Goal: Communication & Community: Participate in discussion

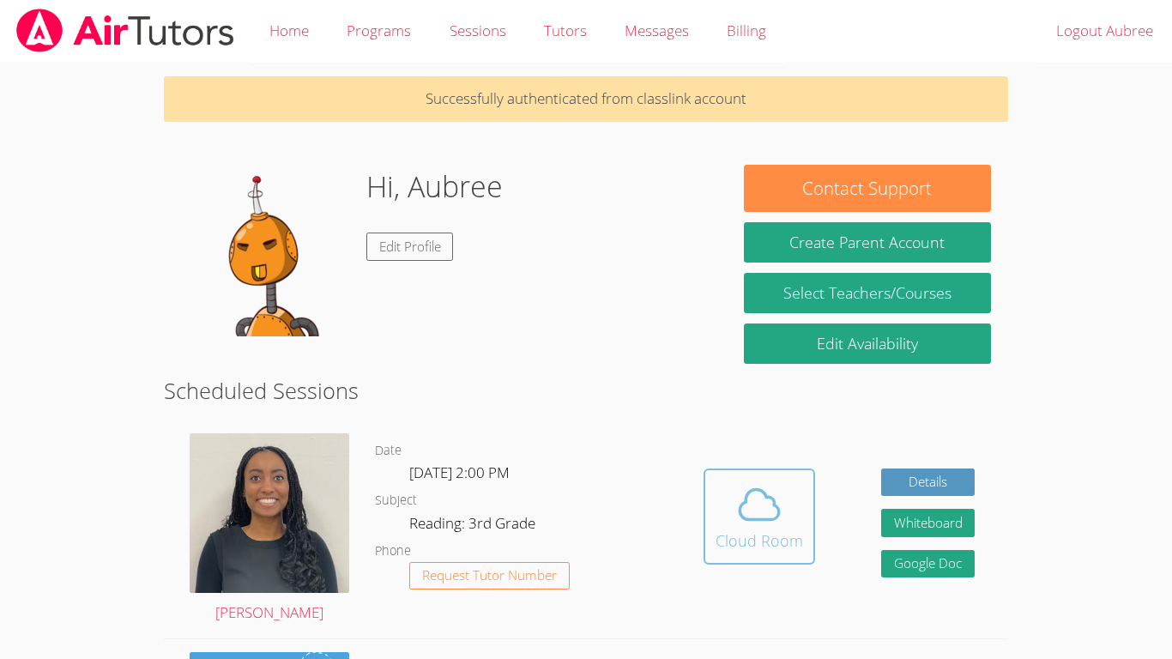
click at [760, 476] on button "Cloud Room" at bounding box center [760, 516] width 112 height 96
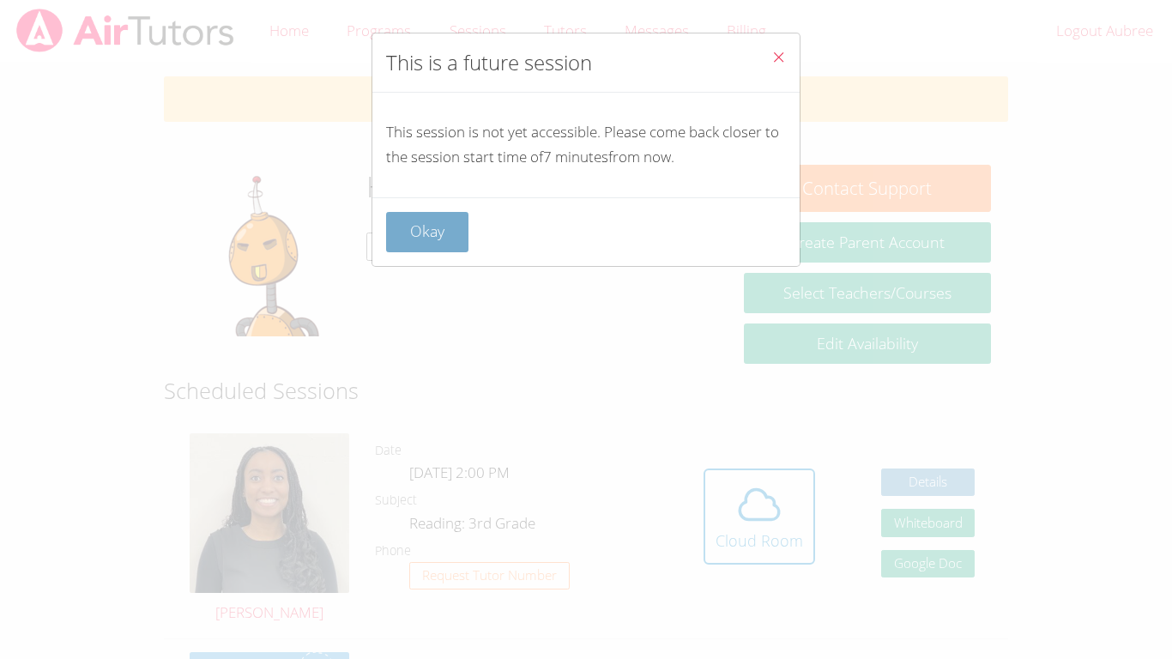
click at [429, 212] on button "Okay" at bounding box center [427, 232] width 82 height 40
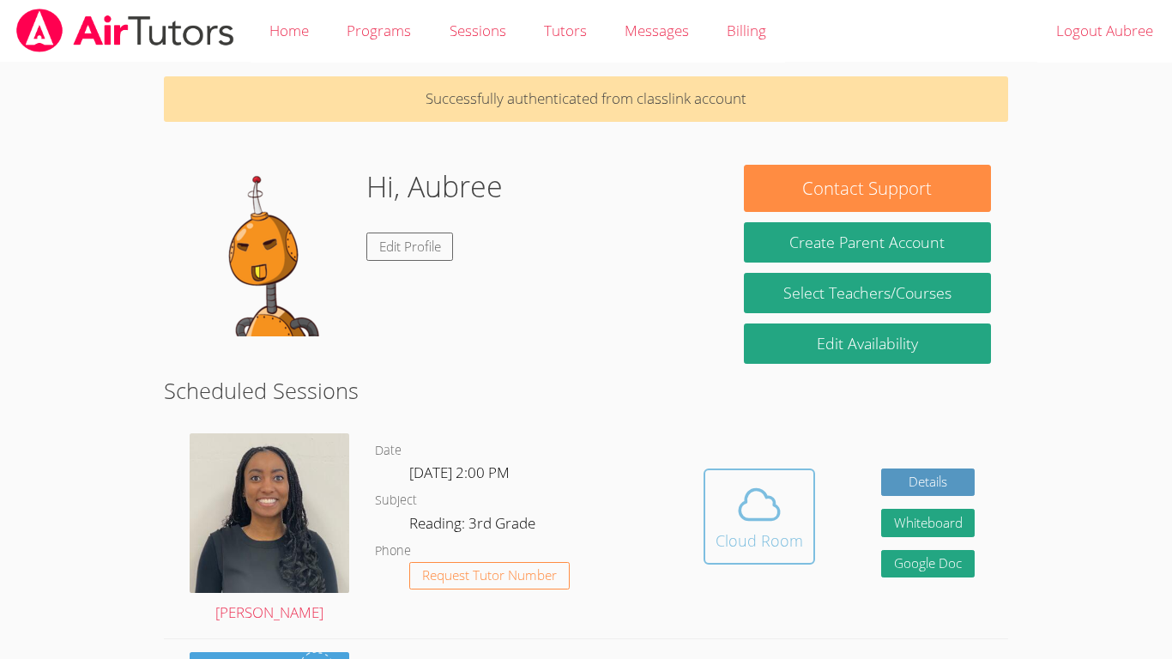
click at [722, 517] on span at bounding box center [760, 504] width 88 height 48
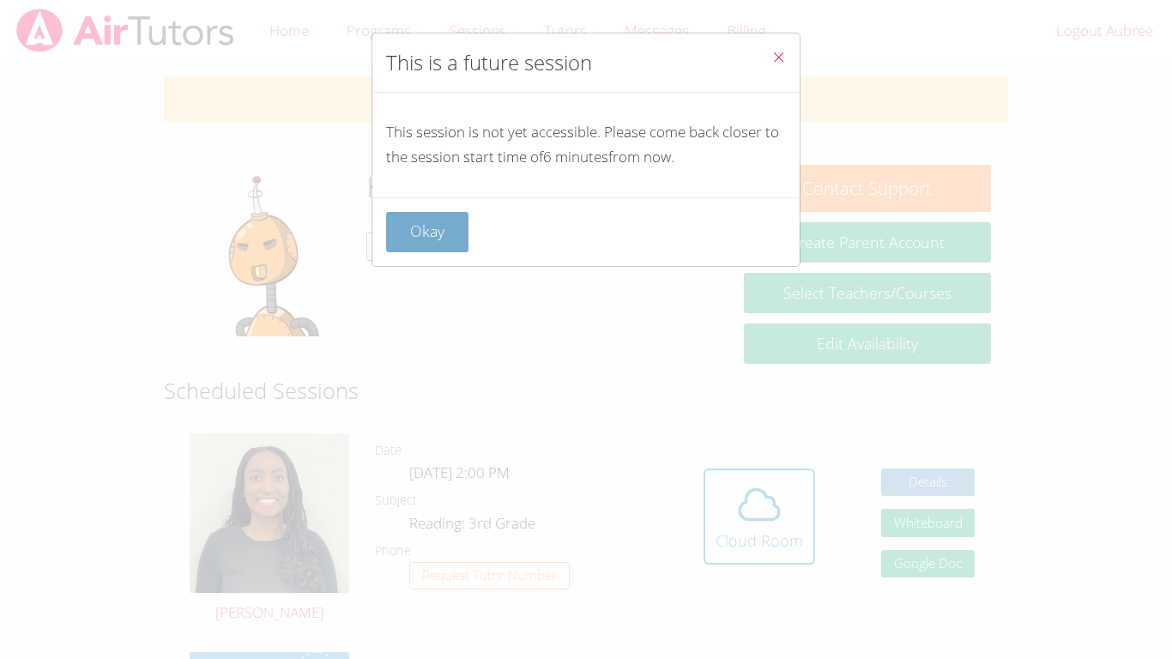
click at [437, 220] on button "Okay" at bounding box center [427, 232] width 82 height 40
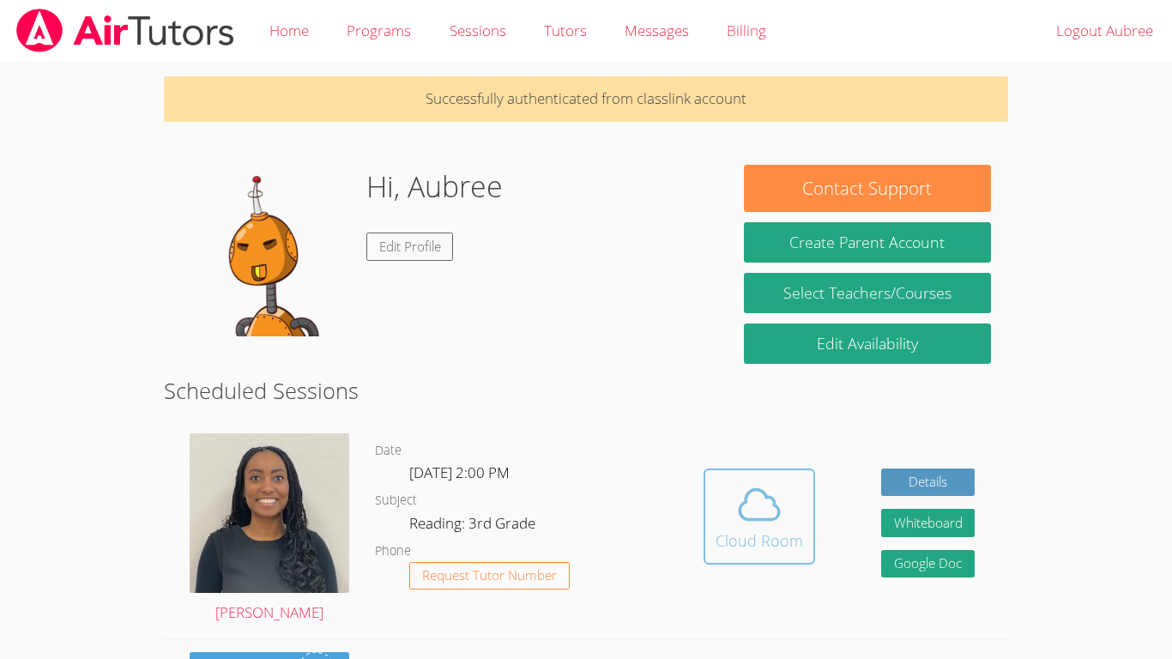
click at [778, 489] on icon at bounding box center [759, 504] width 48 height 48
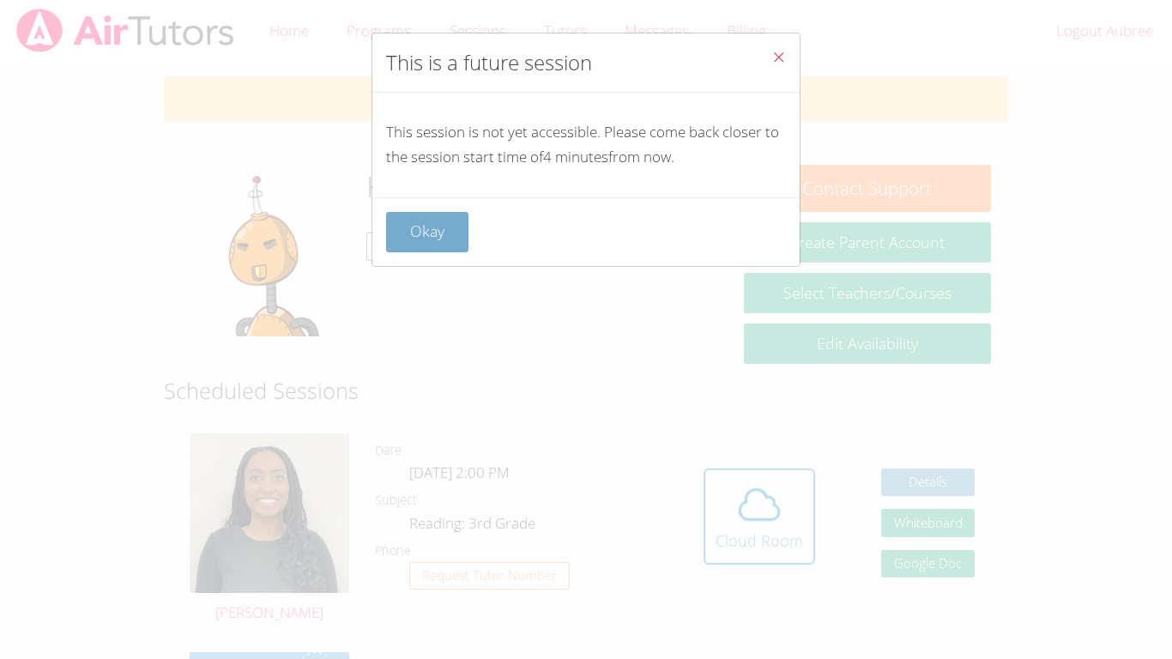
click at [457, 220] on button "Okay" at bounding box center [427, 232] width 82 height 40
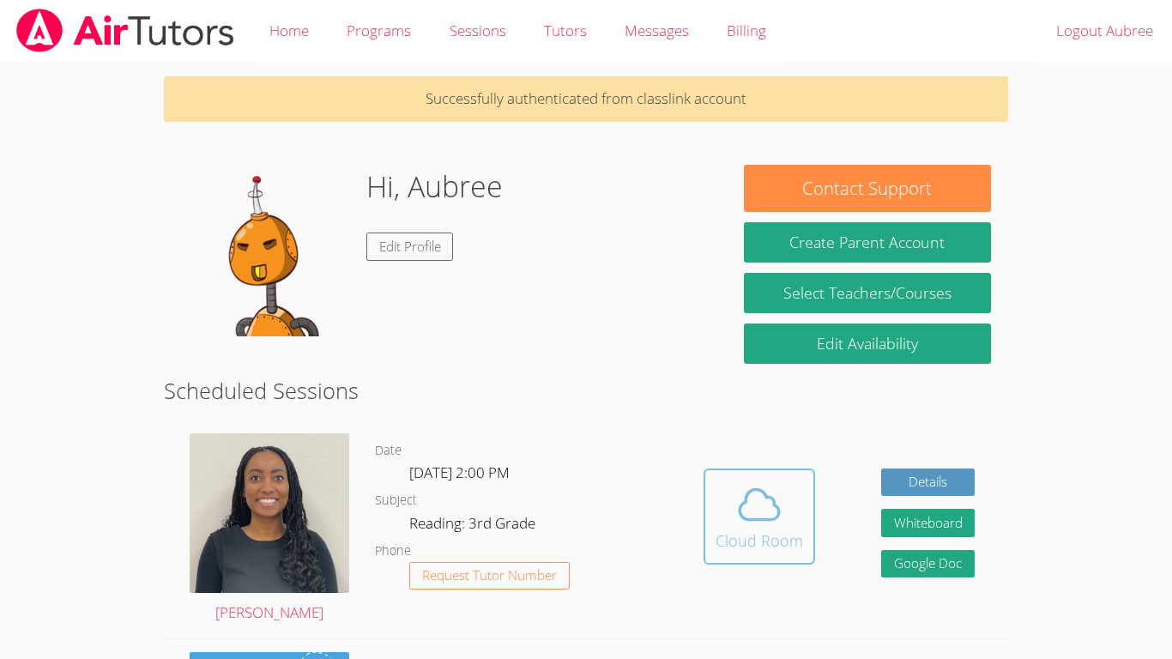
click at [802, 478] on button "Cloud Room" at bounding box center [760, 516] width 112 height 96
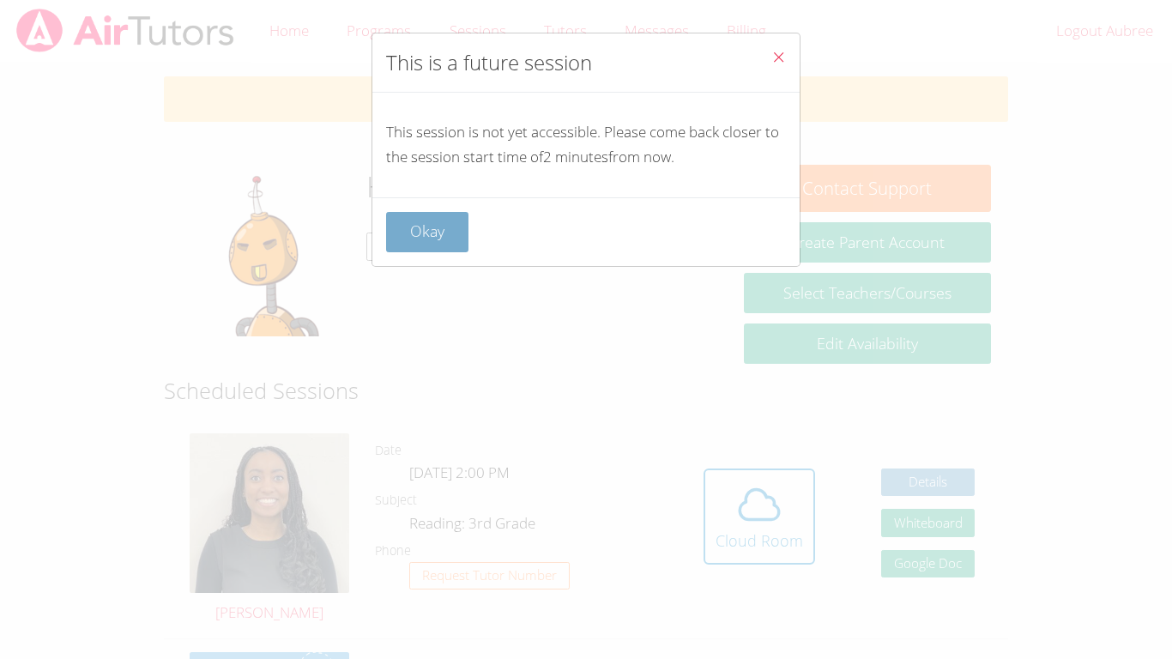
click at [397, 249] on button "Okay" at bounding box center [427, 232] width 82 height 40
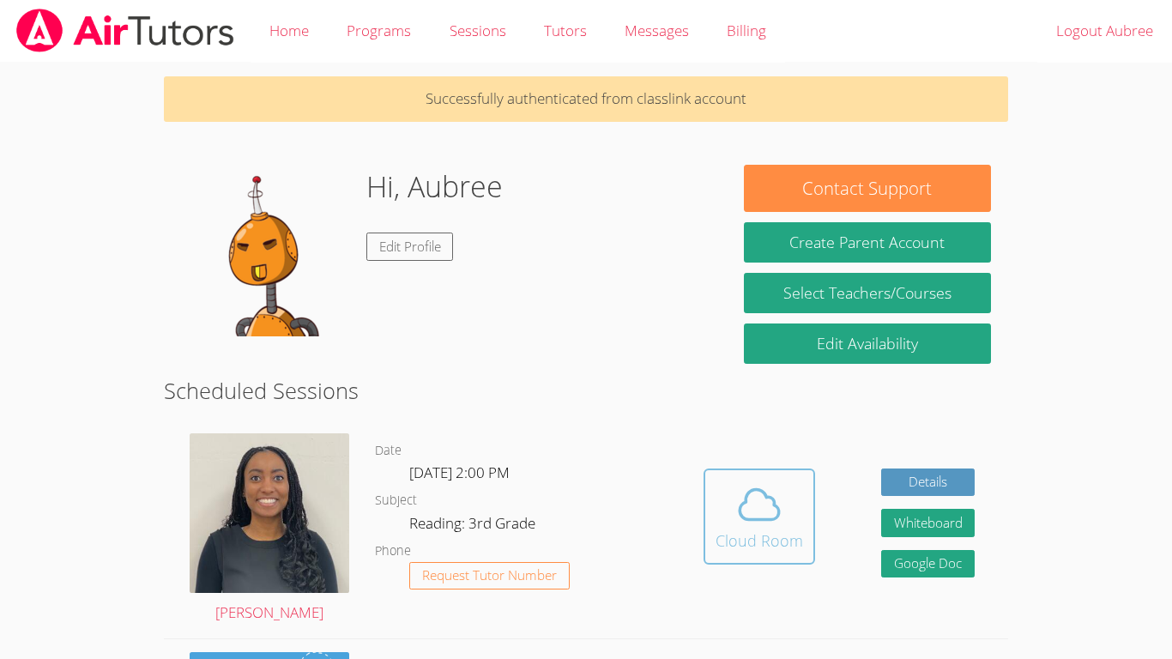
click at [758, 508] on icon at bounding box center [759, 504] width 48 height 48
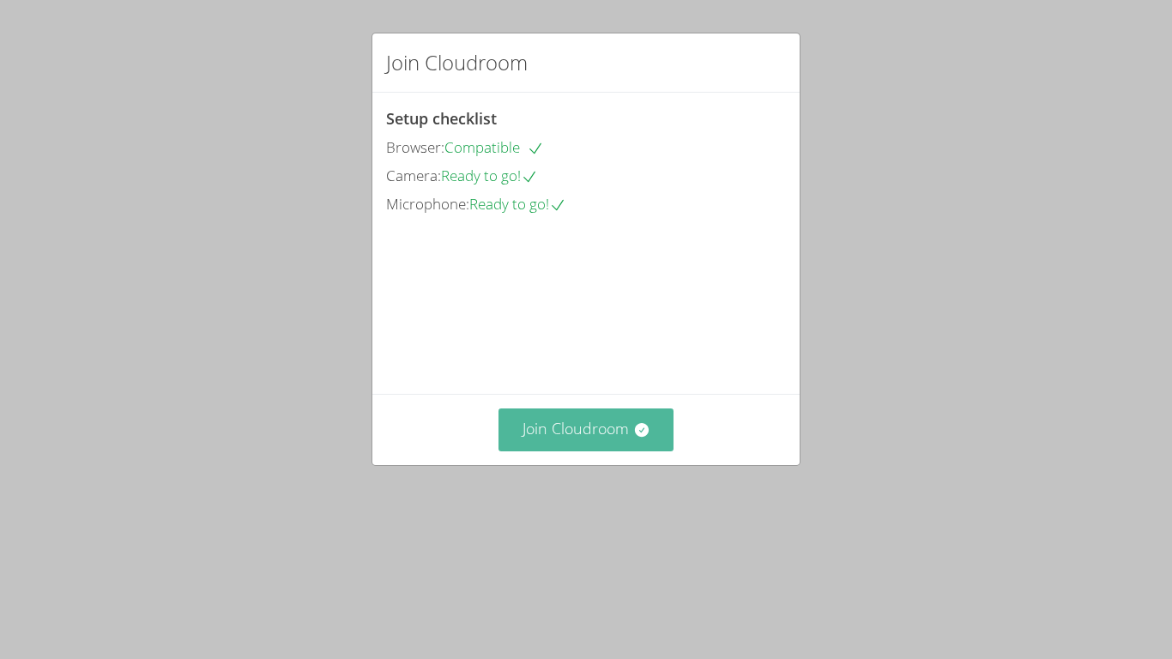
click at [544, 450] on button "Join Cloudroom" at bounding box center [586, 429] width 176 height 42
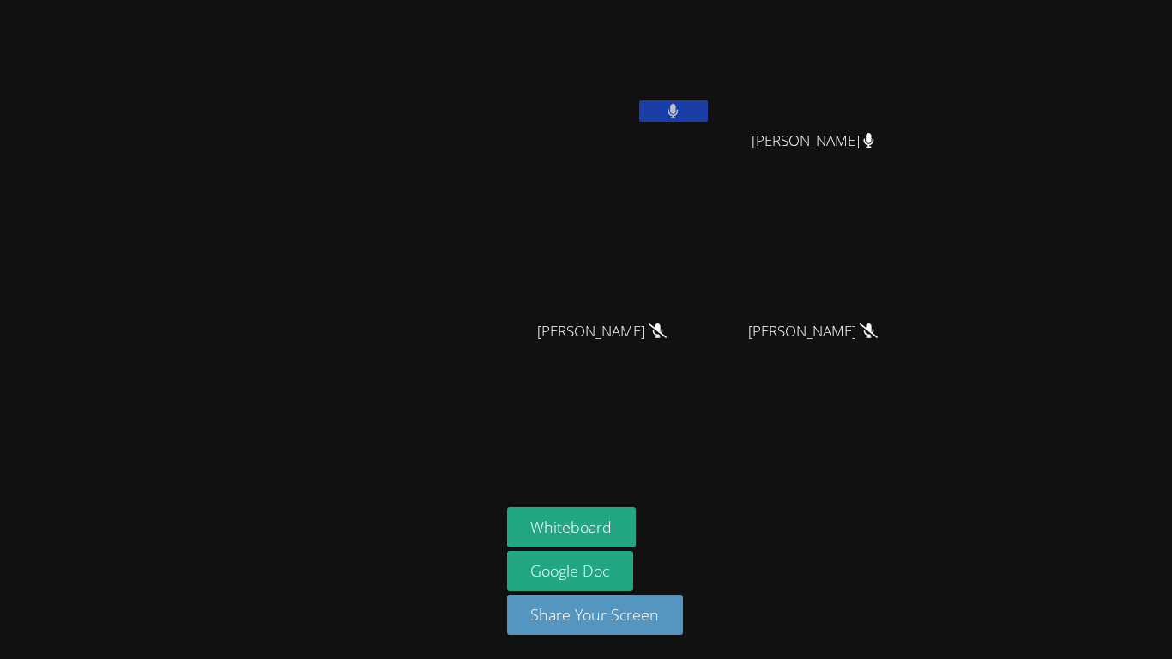
click at [667, 335] on icon at bounding box center [658, 330] width 18 height 15
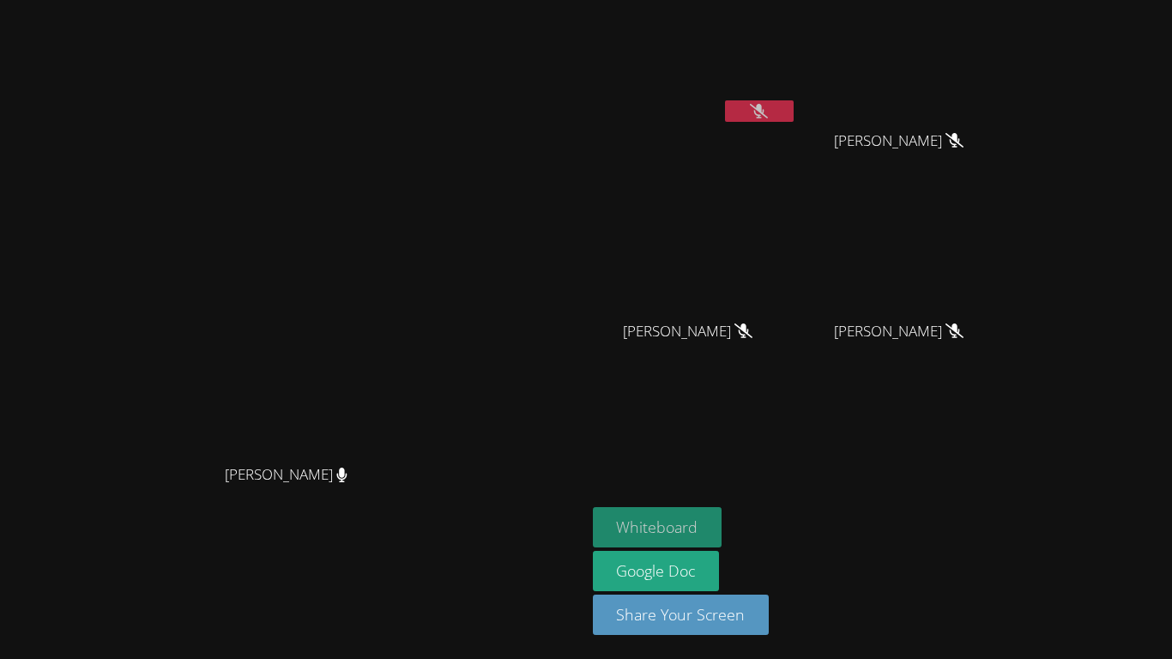
click at [722, 512] on button "Whiteboard" at bounding box center [658, 527] width 130 height 40
click at [768, 115] on icon at bounding box center [759, 111] width 18 height 15
click at [722, 509] on button "Whiteboard" at bounding box center [658, 527] width 130 height 40
click at [722, 517] on button "Whiteboard" at bounding box center [658, 527] width 130 height 40
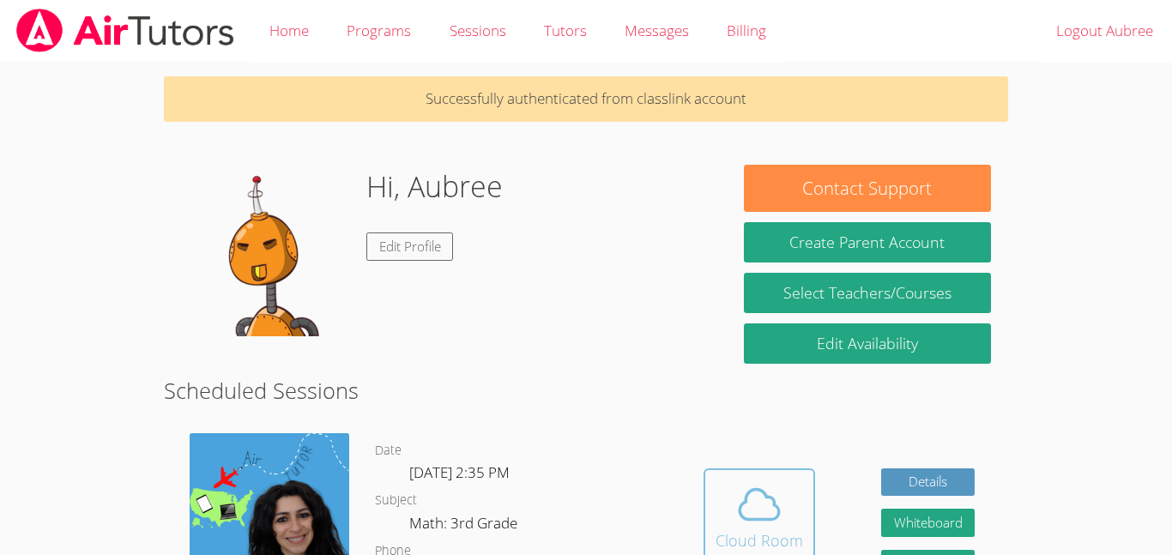
click at [761, 508] on icon at bounding box center [759, 504] width 48 height 48
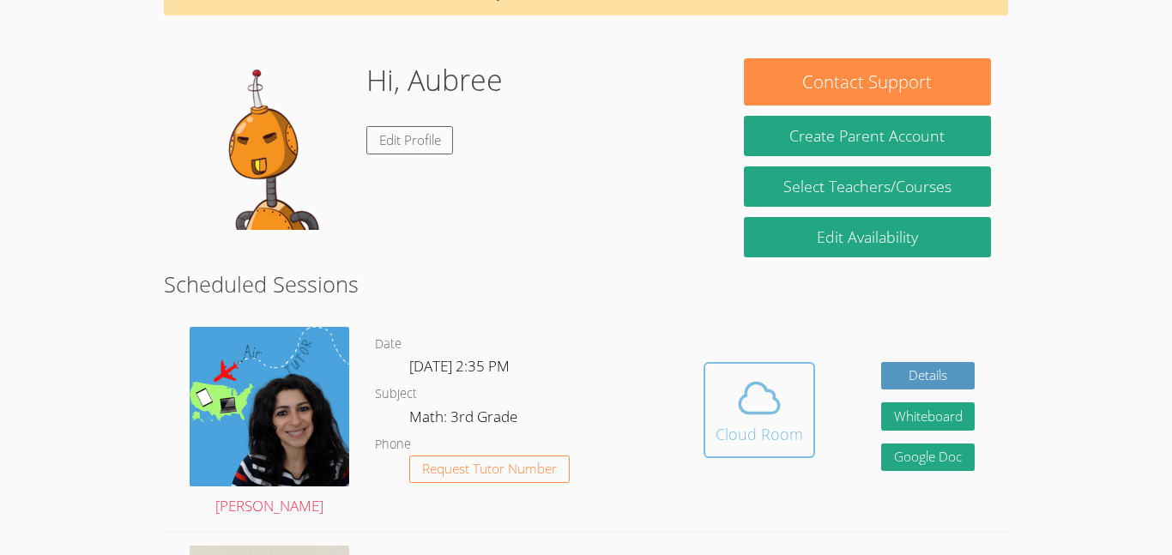
scroll to position [108, 0]
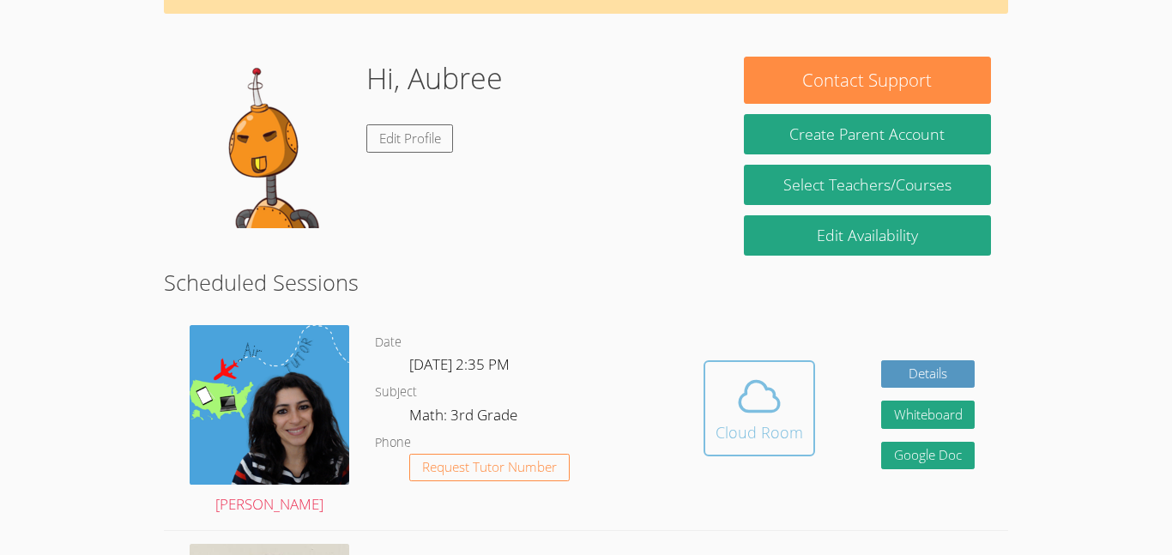
click at [756, 401] on icon at bounding box center [759, 396] width 48 height 48
click at [764, 397] on icon at bounding box center [759, 396] width 48 height 48
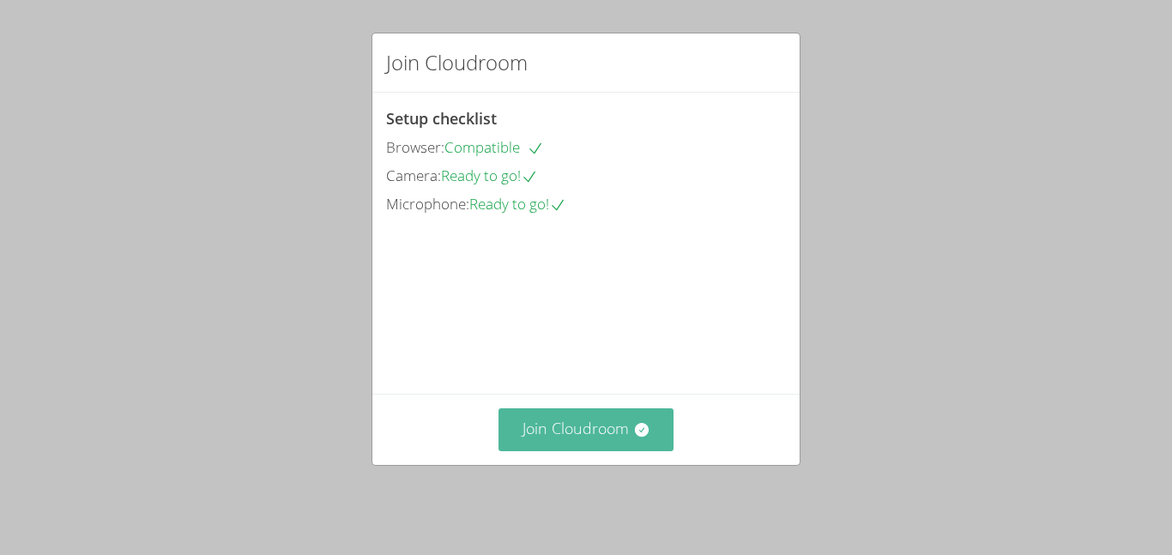
click at [579, 432] on button "Join Cloudroom" at bounding box center [586, 429] width 176 height 42
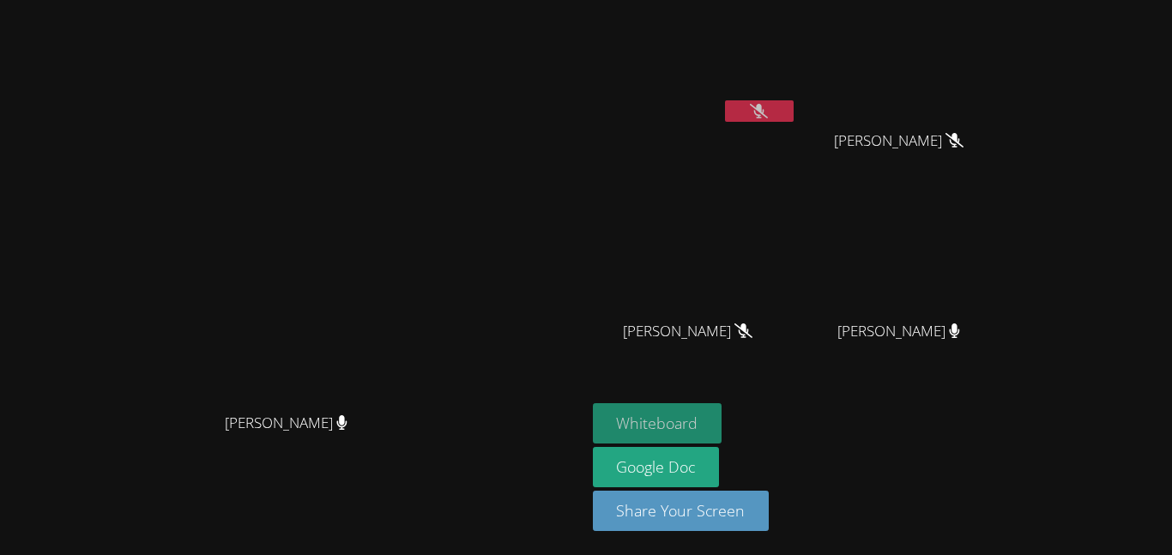
click at [722, 423] on button "Whiteboard" at bounding box center [658, 423] width 130 height 40
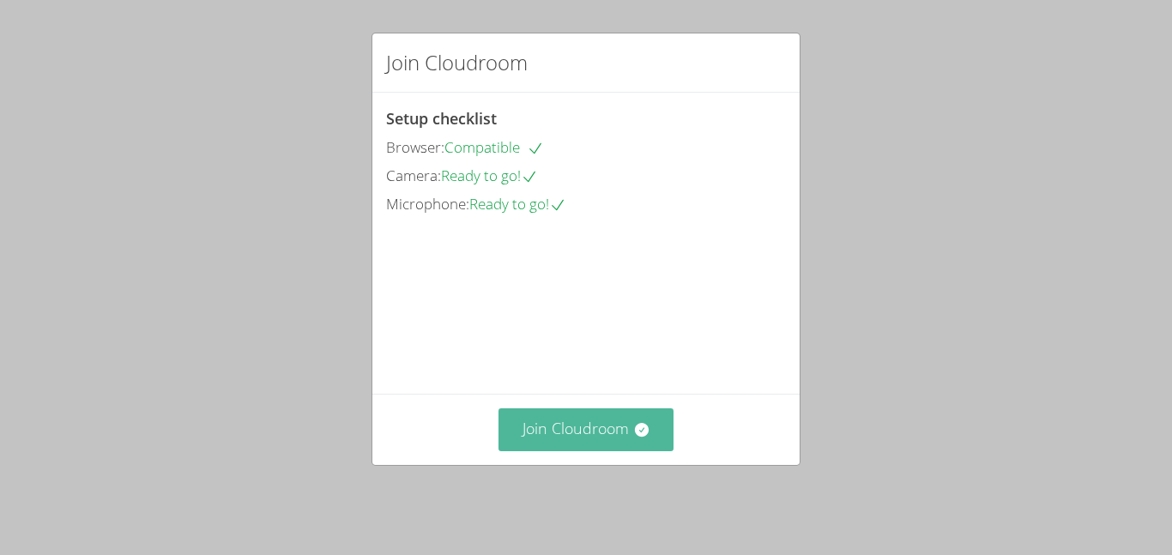
click at [595, 448] on button "Join Cloudroom" at bounding box center [586, 429] width 176 height 42
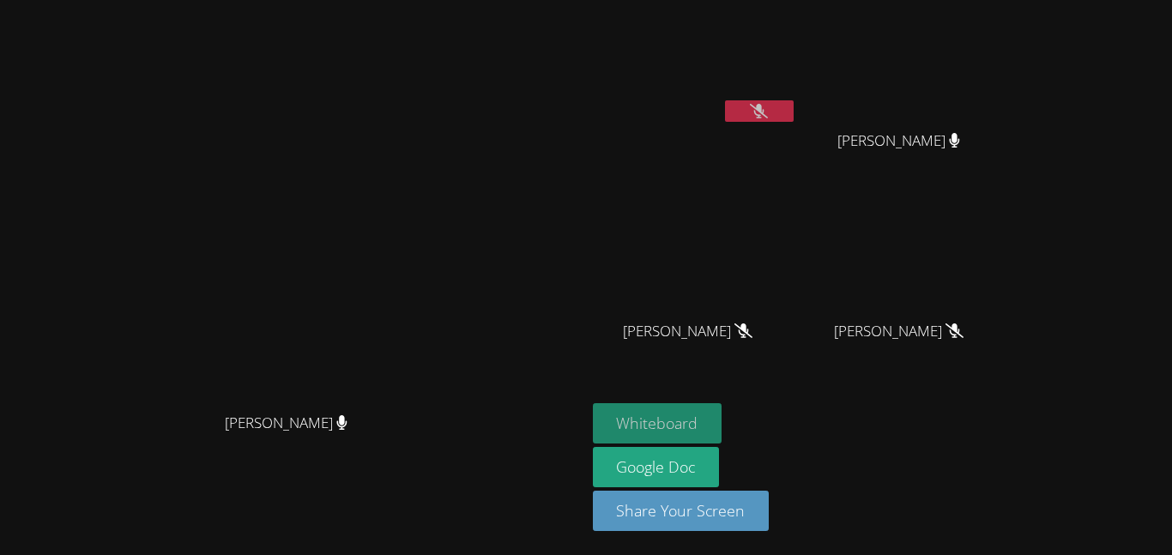
click at [722, 425] on button "Whiteboard" at bounding box center [658, 423] width 130 height 40
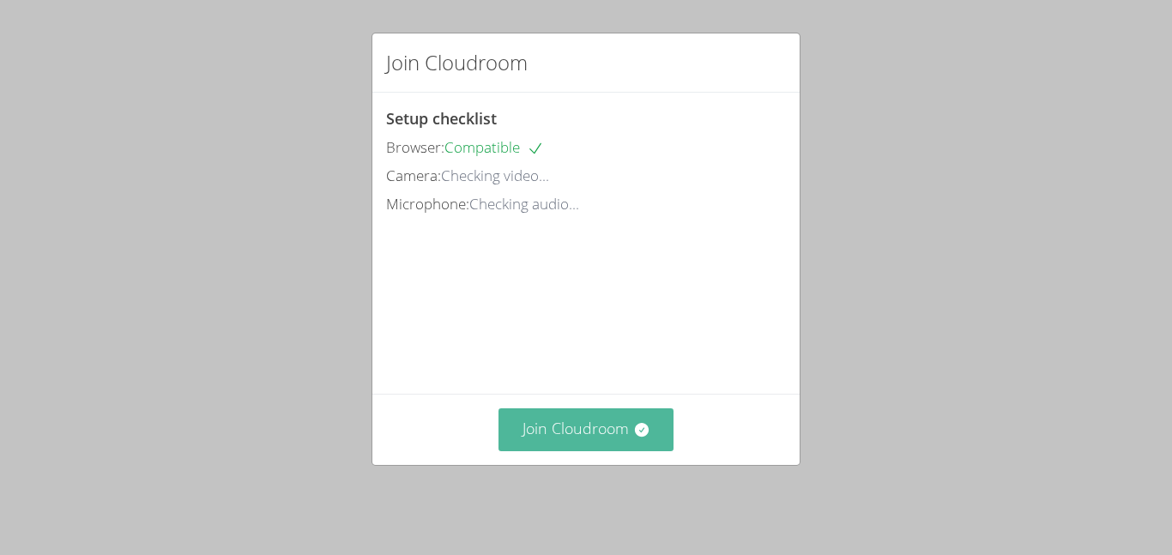
click at [607, 444] on button "Join Cloudroom" at bounding box center [586, 429] width 176 height 42
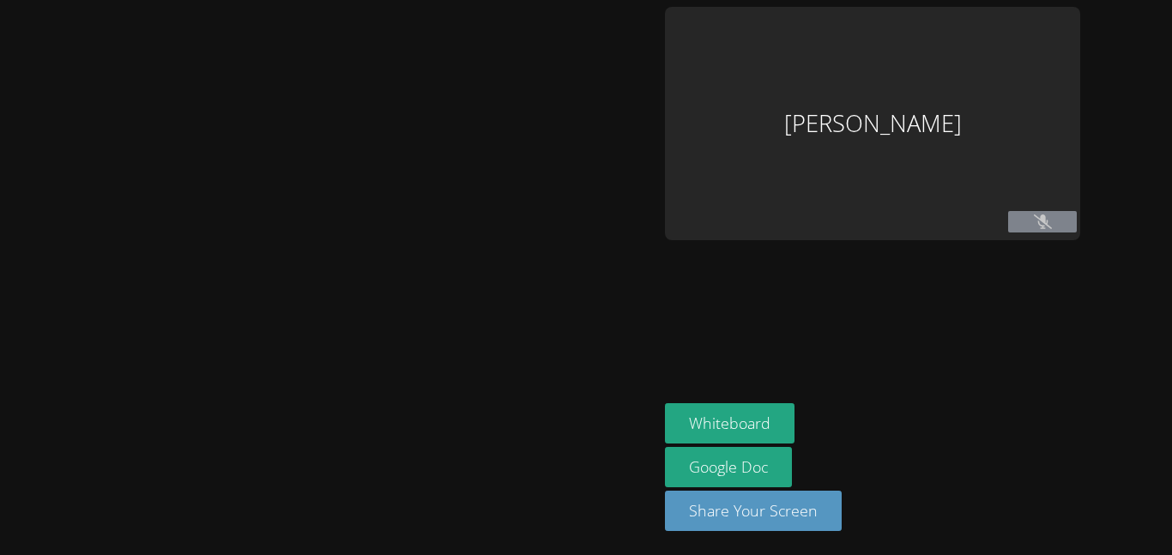
click at [619, 455] on div at bounding box center [329, 277] width 644 height 541
click at [770, 430] on button "Whiteboard" at bounding box center [730, 423] width 130 height 40
